Goal: Task Accomplishment & Management: Manage account settings

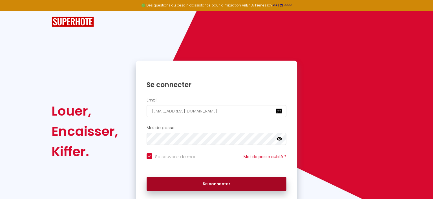
click at [216, 183] on button "Se connecter" at bounding box center [217, 184] width 140 height 14
checkbox input "true"
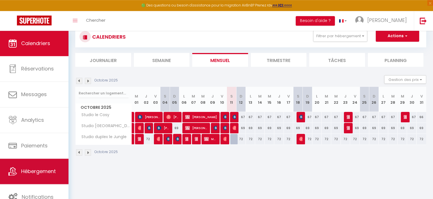
scroll to position [30, 0]
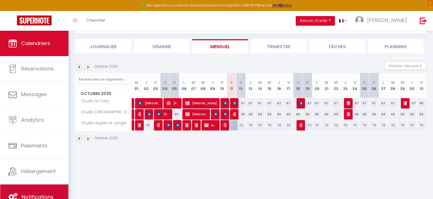
click at [62, 191] on link "Notifications" at bounding box center [34, 197] width 69 height 25
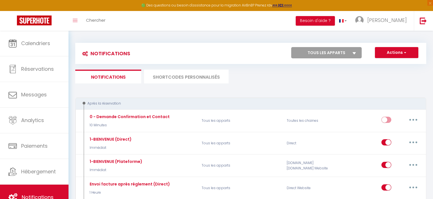
click at [177, 77] on li "SHORTCODES PERSONNALISÉS" at bounding box center [186, 77] width 85 height 14
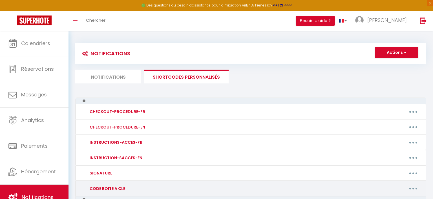
click at [414, 190] on button "button" at bounding box center [414, 188] width 16 height 9
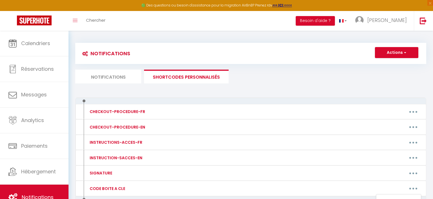
scroll to position [33, 0]
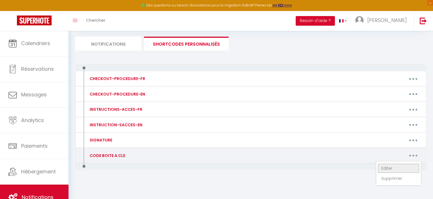
click at [390, 168] on link "Editer" at bounding box center [399, 169] width 42 height 10
type input "CODE BOITE A CLE"
type textarea "code boite à clé"
type textarea "Le code de la boite à clé est 8314"
type textarea "Le code de la boite à clé est 3780"
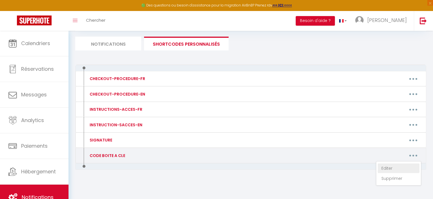
type textarea "Le code de la boite à clé est 7049"
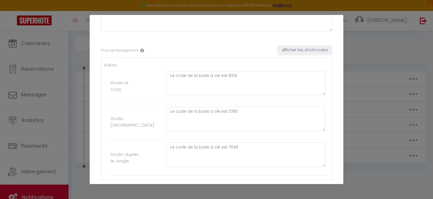
scroll to position [85, 0]
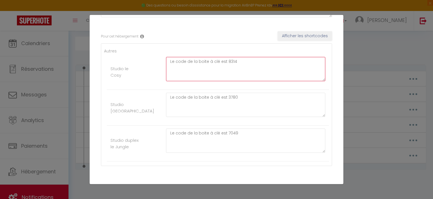
drag, startPoint x: 235, startPoint y: 63, endPoint x: 227, endPoint y: 64, distance: 8.8
click at [227, 64] on textarea "Le code de la boite à clé est 8314" at bounding box center [245, 69] width 159 height 24
type textarea "Le code de la boite à clé est 1546"
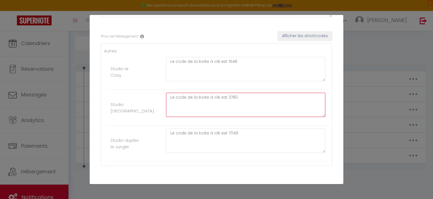
drag, startPoint x: 241, startPoint y: 97, endPoint x: 226, endPoint y: 97, distance: 14.4
click at [226, 97] on textarea "Le code de la boite à clé est 3780" at bounding box center [245, 105] width 159 height 24
type textarea "Le code de la boite à clé est 6913"
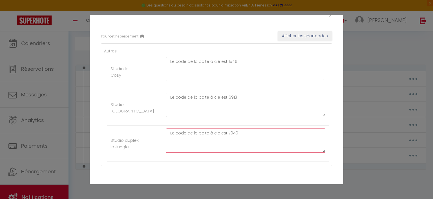
drag, startPoint x: 241, startPoint y: 133, endPoint x: 226, endPoint y: 133, distance: 14.4
click at [226, 133] on textarea "Le code de la boite à clé est 7049" at bounding box center [245, 141] width 159 height 24
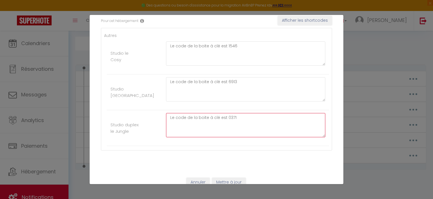
scroll to position [109, 0]
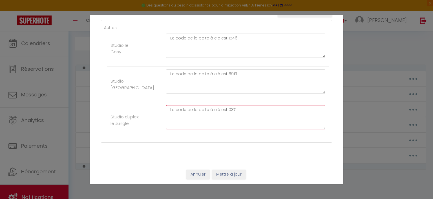
type textarea "Le code de la boite à clé est 0371"
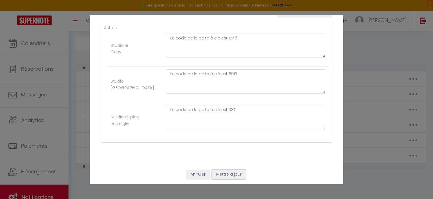
click at [224, 174] on button "Mettre à jour" at bounding box center [229, 175] width 34 height 10
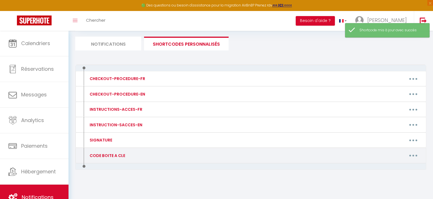
click at [411, 154] on button "button" at bounding box center [414, 155] width 16 height 9
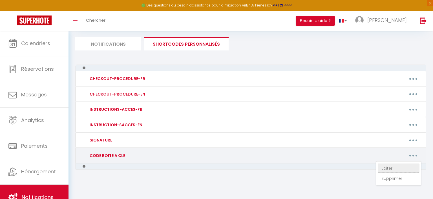
click at [389, 168] on link "Editer" at bounding box center [399, 169] width 42 height 10
type input "CODE BOITE A CLE"
type textarea "code boite à clé"
type textarea "Le code de la boite à clé est 1546"
type textarea "Le code de la boite à clé est 6913"
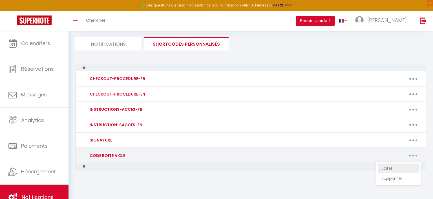
type textarea "Le code de la boite à clé est 0371"
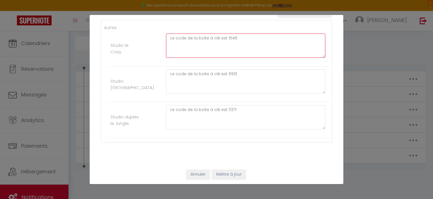
click at [240, 39] on textarea "Le code de la boite à clé est 1546" at bounding box center [245, 46] width 159 height 24
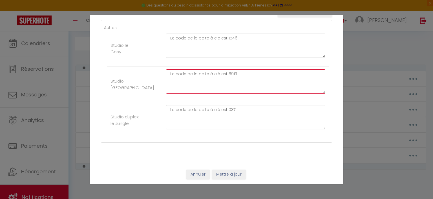
click at [242, 74] on textarea "Le code de la boite à clé est 6913" at bounding box center [245, 81] width 159 height 24
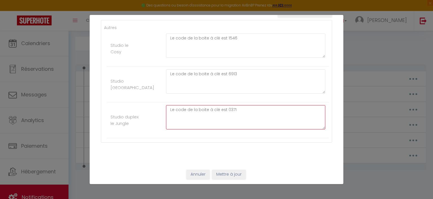
click at [240, 110] on textarea "Le code de la boite à clé est 0371" at bounding box center [245, 117] width 159 height 24
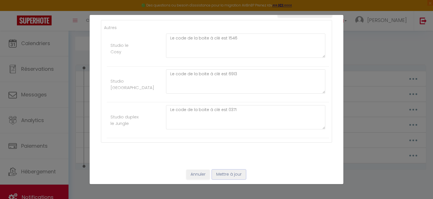
click at [229, 177] on button "Mettre à jour" at bounding box center [229, 175] width 34 height 10
